Goal: Task Accomplishment & Management: Complete application form

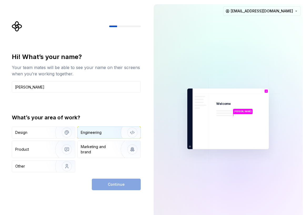
type input "Nas Dimitrov"
click at [101, 132] on div "Engineering" at bounding box center [91, 132] width 21 height 5
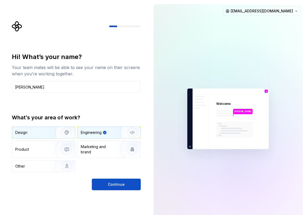
click at [52, 131] on img "button" at bounding box center [64, 132] width 34 height 35
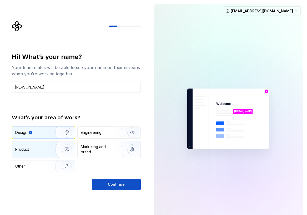
click at [52, 143] on img "button" at bounding box center [64, 149] width 34 height 35
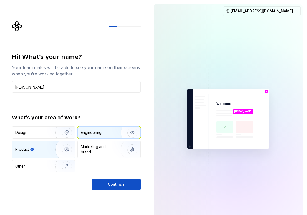
click at [96, 133] on div "Engineering" at bounding box center [91, 132] width 21 height 5
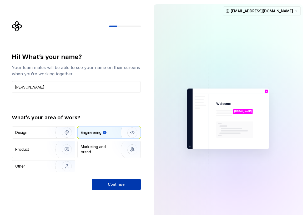
click at [112, 186] on span "Continue" at bounding box center [116, 184] width 17 height 5
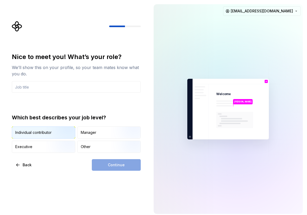
click at [60, 128] on img "button" at bounding box center [63, 138] width 34 height 35
click at [94, 136] on div "Manager" at bounding box center [109, 133] width 63 height 12
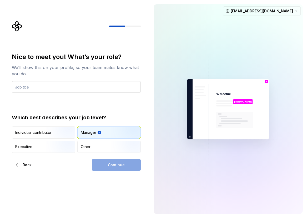
click at [73, 89] on input "text" at bounding box center [76, 87] width 129 height 12
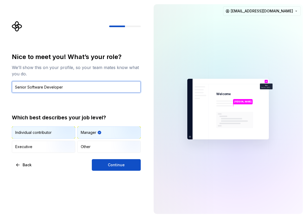
type input "Senior Software Developer"
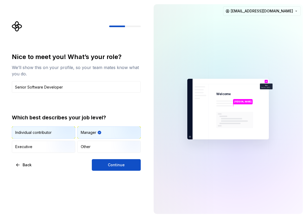
click at [56, 132] on img "button" at bounding box center [63, 138] width 34 height 35
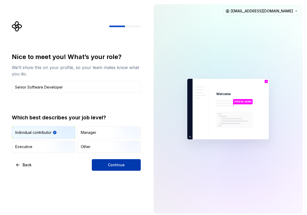
click at [107, 165] on button "Continue" at bounding box center [116, 165] width 49 height 12
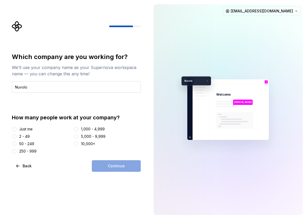
click at [50, 89] on input "Nuvolo" at bounding box center [76, 87] width 129 height 12
click at [50, 89] on input "TigrAI" at bounding box center [76, 87] width 129 height 12
type input "TigrAI"
click at [31, 129] on div "Just me" at bounding box center [25, 128] width 13 height 5
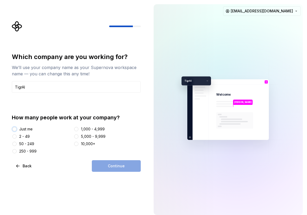
click at [17, 129] on button "Just me" at bounding box center [14, 129] width 4 height 4
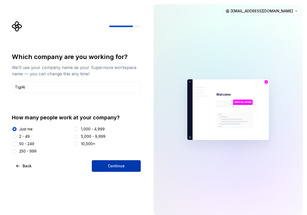
click at [114, 165] on span "Continue" at bounding box center [116, 165] width 17 height 5
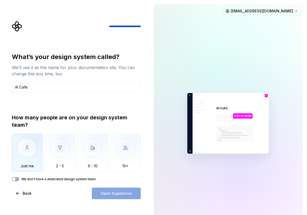
type input "AI Cafe"
click at [33, 162] on img "button" at bounding box center [27, 151] width 31 height 35
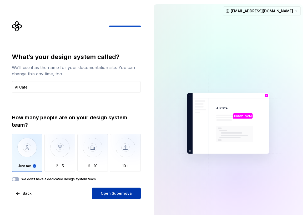
click at [114, 195] on span "Open Supernova" at bounding box center [116, 193] width 31 height 5
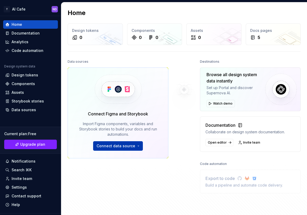
click at [131, 144] on span "Connect data source" at bounding box center [116, 145] width 39 height 5
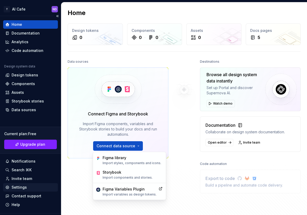
click at [20, 187] on div "Settings" at bounding box center [19, 186] width 15 height 5
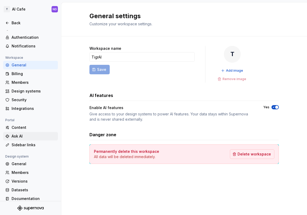
scroll to position [12, 0]
click at [23, 111] on div "Integrations" at bounding box center [30, 108] width 55 height 8
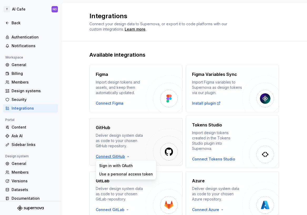
click at [112, 155] on html "T AI Cafe ND Back Account Profile Authentication Notifications Workspace Genera…" at bounding box center [153, 107] width 307 height 215
click at [113, 165] on div "Sign in with OAuth" at bounding box center [126, 165] width 54 height 5
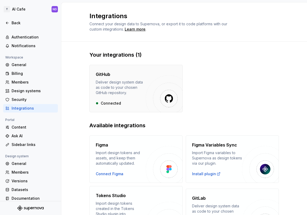
click at [119, 87] on div "Deliver design system data as code to your chosen GitHub repository." at bounding box center [121, 87] width 50 height 16
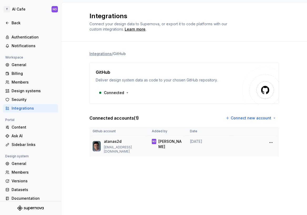
click at [121, 143] on p "atanas2d" at bounding box center [113, 141] width 18 height 5
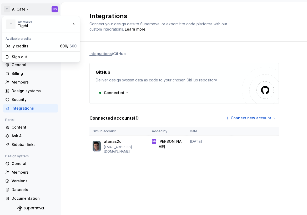
click at [23, 12] on html "T AI Cafe ND Back Account Profile Authentication Notifications Workspace Genera…" at bounding box center [153, 107] width 307 height 215
click at [70, 82] on html "T AI Cafe ND Back Account Profile Authentication Notifications Workspace Genera…" at bounding box center [153, 107] width 307 height 215
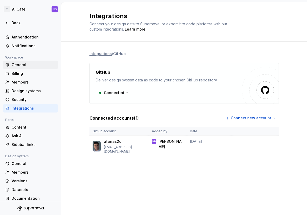
click at [16, 66] on div "General" at bounding box center [34, 64] width 44 height 5
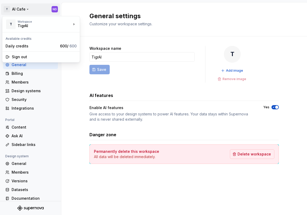
click at [22, 11] on html "T AI Cafe ND Back Account Profile Authentication Notifications Workspace Genera…" at bounding box center [153, 107] width 307 height 215
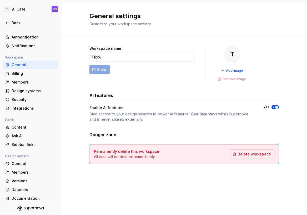
click at [76, 87] on html "T AI Cafe ND Back Account Profile Authentication Notifications Workspace Genera…" at bounding box center [153, 107] width 307 height 215
click at [31, 39] on div "Authentication" at bounding box center [34, 36] width 44 height 5
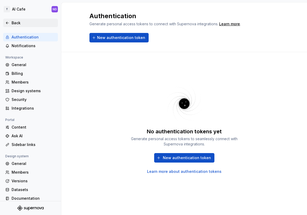
click at [8, 21] on icon at bounding box center [7, 23] width 4 height 4
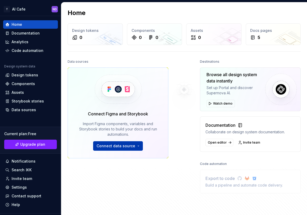
click at [126, 143] on span "Connect data source" at bounding box center [116, 145] width 39 height 5
